Goal: Task Accomplishment & Management: Complete application form

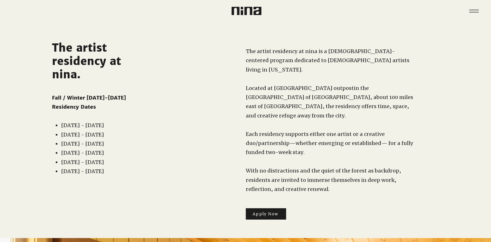
click at [358, 54] on span "The artist residency at nina is a [DEMOGRAPHIC_DATA]-centered program dedicated…" at bounding box center [328, 60] width 164 height 25
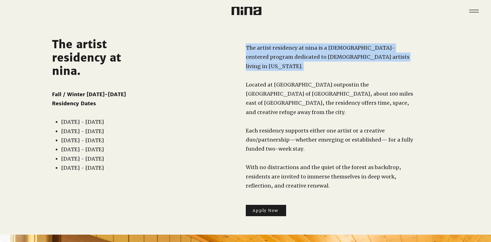
scroll to position [3, 0]
click at [296, 132] on span "Each residency supports either one artist or a creative duo/partnership—whether…" at bounding box center [329, 140] width 167 height 25
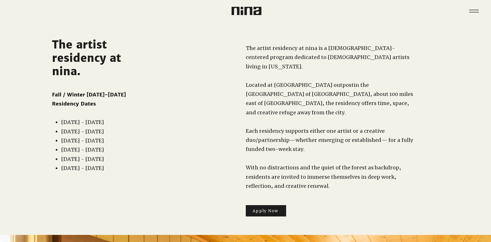
click at [296, 132] on span "Each residency supports either one artist or a creative duo/partnership—whether…" at bounding box center [329, 140] width 167 height 25
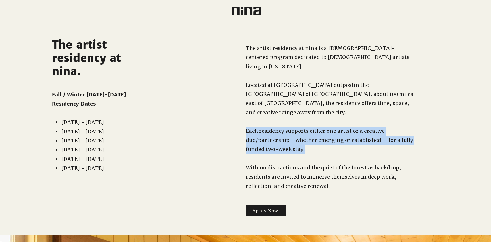
click at [309, 154] on p "​" at bounding box center [330, 158] width 169 height 9
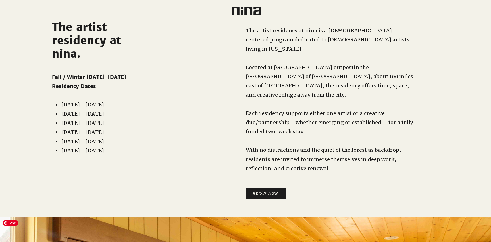
scroll to position [0, 0]
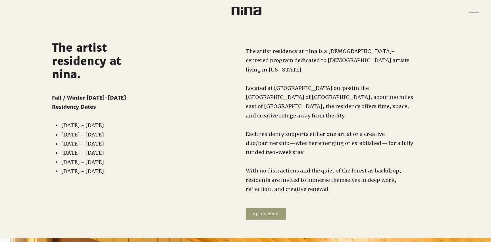
click at [264, 212] on span "Apply Now" at bounding box center [265, 214] width 26 height 5
click at [341, 85] on span "in the [GEOGRAPHIC_DATA] of [GEOGRAPHIC_DATA], about 100 miles east of [GEOGRAP…" at bounding box center [329, 102] width 167 height 34
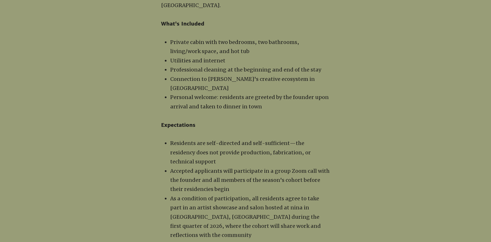
scroll to position [698, 0]
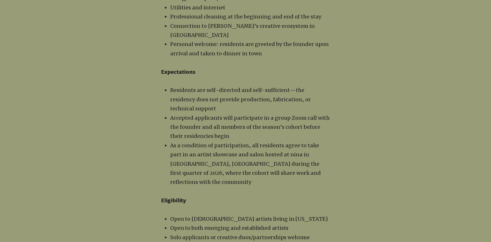
click at [304, 114] on p "Accepted applicants will participate in a group Zoom call with the founder and …" at bounding box center [250, 128] width 160 height 28
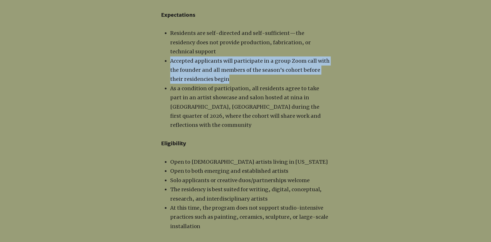
scroll to position [773, 0]
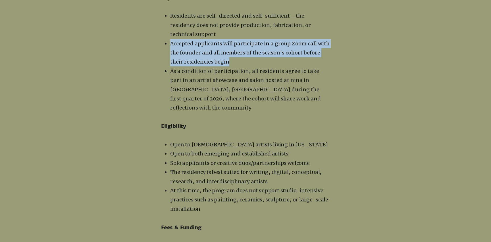
click at [291, 140] on p "Open to [DEMOGRAPHIC_DATA] artists living in [US_STATE]" at bounding box center [250, 144] width 160 height 9
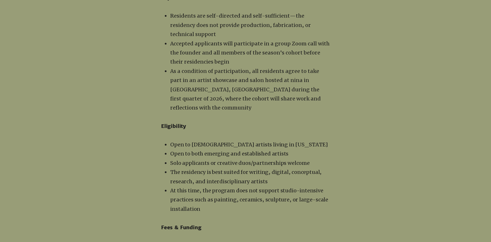
click at [291, 140] on p "Open to [DEMOGRAPHIC_DATA] artists living in [US_STATE]" at bounding box center [250, 144] width 160 height 9
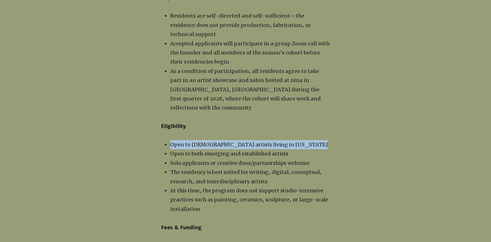
click at [254, 141] on span "Open to [DEMOGRAPHIC_DATA] artists living in [US_STATE]" at bounding box center [248, 144] width 157 height 7
